Goal: Task Accomplishment & Management: Complete application form

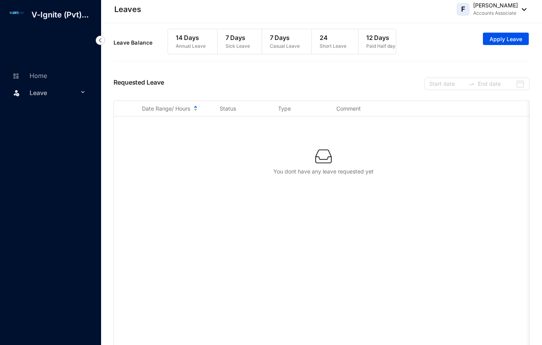
click at [100, 38] on img at bounding box center [100, 40] width 9 height 9
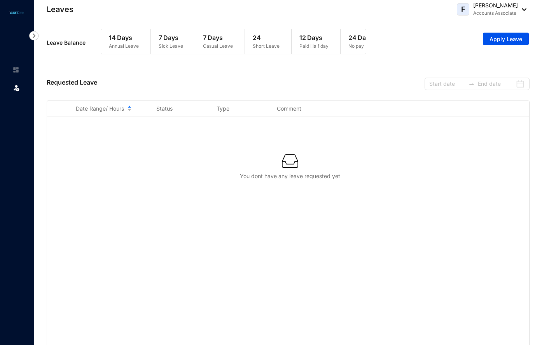
click at [206, 42] on p "7 Days" at bounding box center [218, 37] width 30 height 9
click at [175, 41] on p "7 Days" at bounding box center [171, 37] width 24 height 9
click at [218, 39] on p "7 Days" at bounding box center [218, 37] width 30 height 9
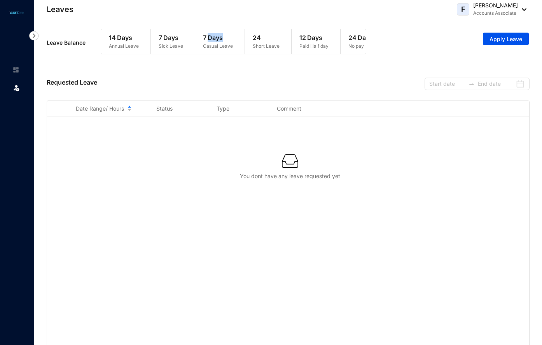
click at [218, 39] on p "7 Days" at bounding box center [218, 37] width 30 height 9
click at [507, 37] on span "Apply Leave" at bounding box center [505, 39] width 33 height 8
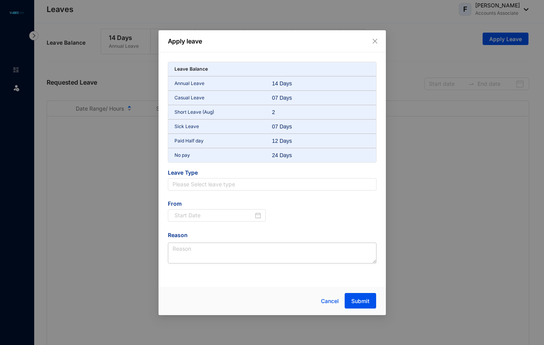
click at [282, 142] on div "12 Days" at bounding box center [288, 141] width 33 height 8
click at [200, 141] on p "Paid Half day" at bounding box center [223, 141] width 98 height 8
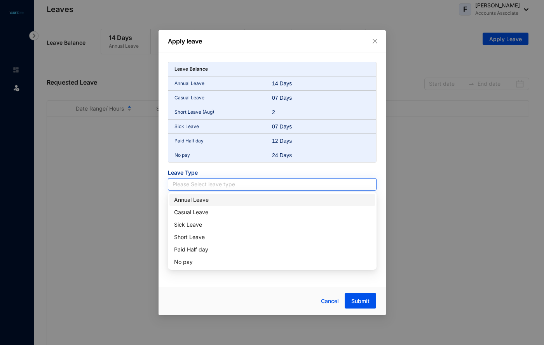
click at [218, 184] on input "search" at bounding box center [272, 185] width 199 height 12
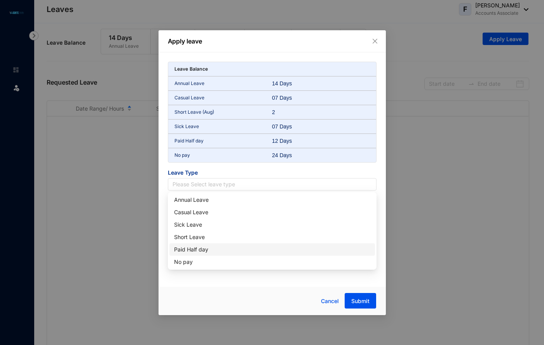
click at [219, 251] on div "Paid Half day" at bounding box center [272, 250] width 196 height 9
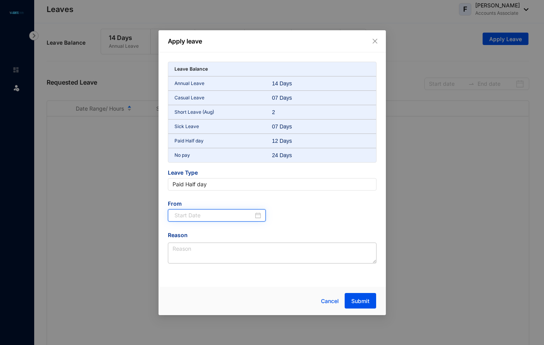
click at [240, 218] on input at bounding box center [213, 215] width 79 height 9
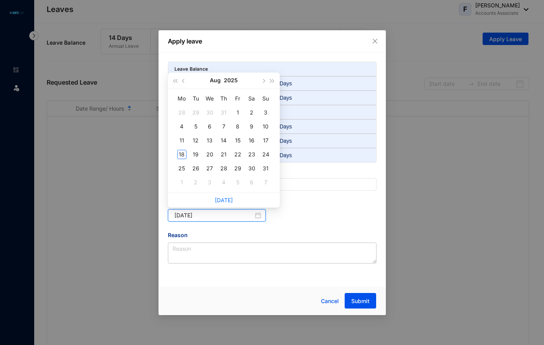
type input "[DATE]"
click at [193, 153] on div "19" at bounding box center [195, 154] width 9 height 9
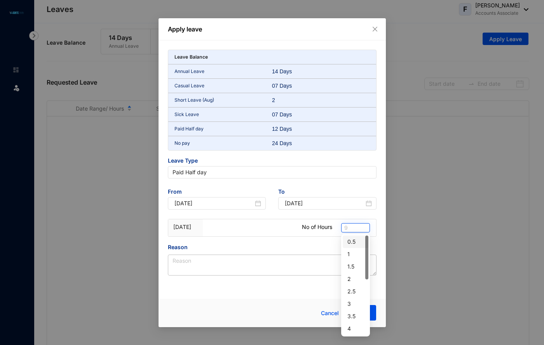
click at [356, 225] on span "9" at bounding box center [355, 228] width 23 height 9
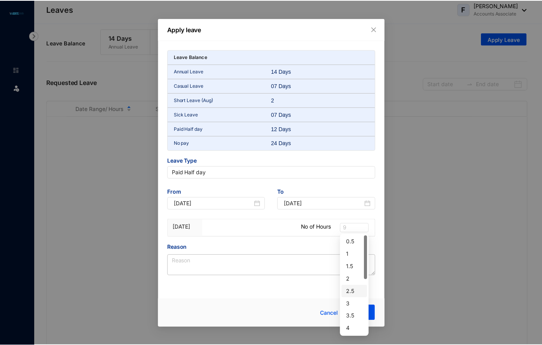
scroll to position [39, 0]
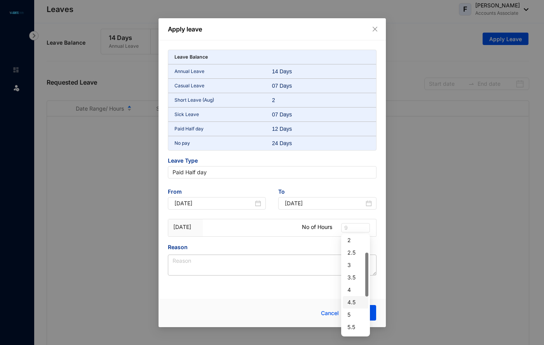
click at [354, 302] on div "4.5" at bounding box center [355, 302] width 16 height 9
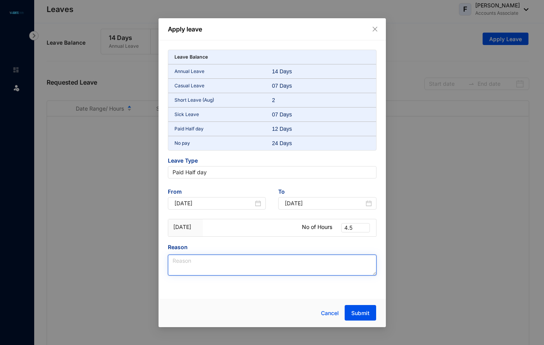
click at [301, 260] on textarea "Reason" at bounding box center [272, 265] width 209 height 21
click at [363, 229] on span "4.5" at bounding box center [355, 228] width 23 height 9
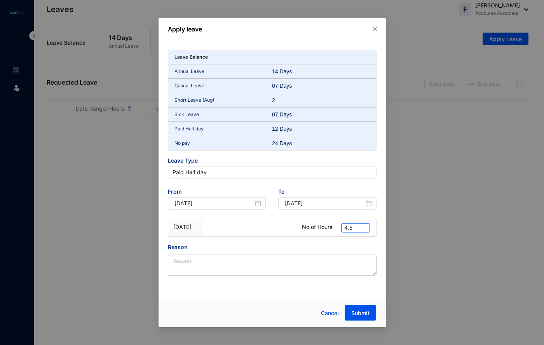
click at [363, 229] on span "4.5" at bounding box center [355, 228] width 23 height 9
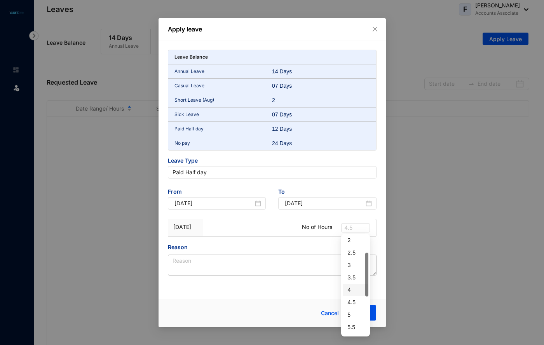
click at [352, 287] on div "4" at bounding box center [355, 290] width 16 height 9
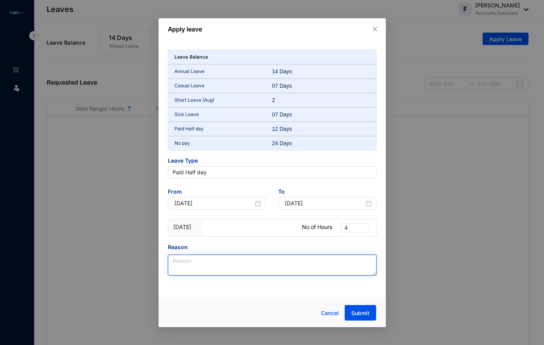
click at [328, 262] on textarea "Reason" at bounding box center [272, 265] width 209 height 21
click at [358, 229] on span "4" at bounding box center [355, 228] width 23 height 9
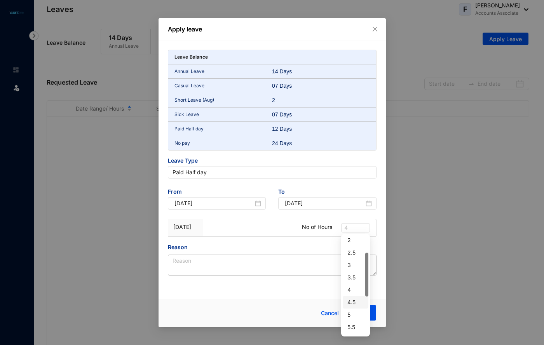
click at [357, 301] on div "4.5" at bounding box center [355, 302] width 16 height 9
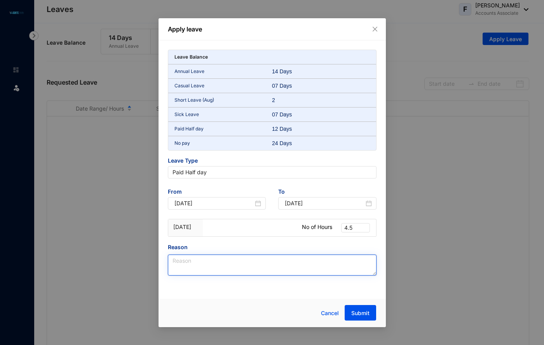
click at [308, 263] on textarea "Reason" at bounding box center [272, 265] width 209 height 21
click at [213, 265] on textarea "Due to some personal works" at bounding box center [272, 265] width 209 height 21
click at [259, 259] on textarea "Due to some personal works" at bounding box center [272, 265] width 209 height 21
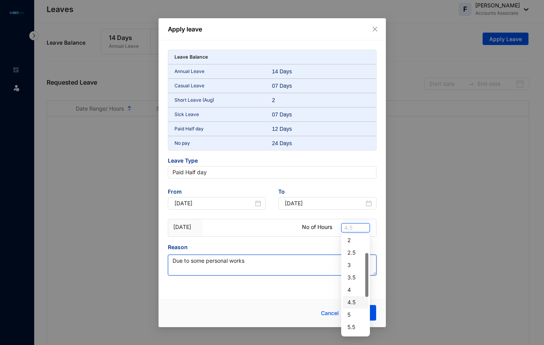
click at [357, 228] on span "4.5" at bounding box center [355, 228] width 23 height 9
type textarea "Due to some personal works"
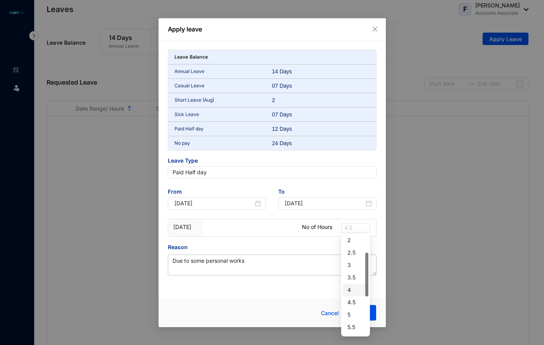
click at [355, 289] on div "4" at bounding box center [355, 290] width 16 height 9
click at [361, 313] on span "Submit" at bounding box center [360, 314] width 18 height 8
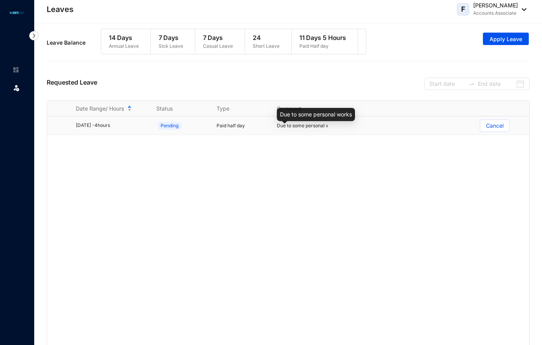
click at [313, 129] on span "Due to some personal works" at bounding box center [308, 126] width 63 height 6
